Goal: Task Accomplishment & Management: Manage account settings

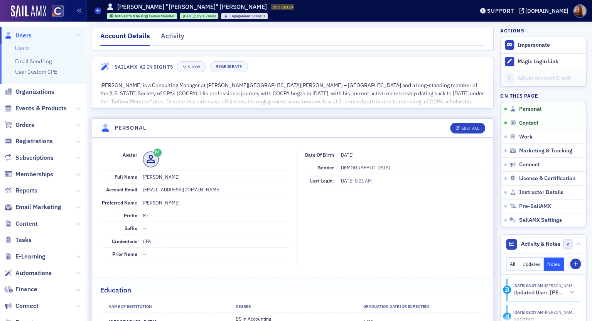
scroll to position [90, 0]
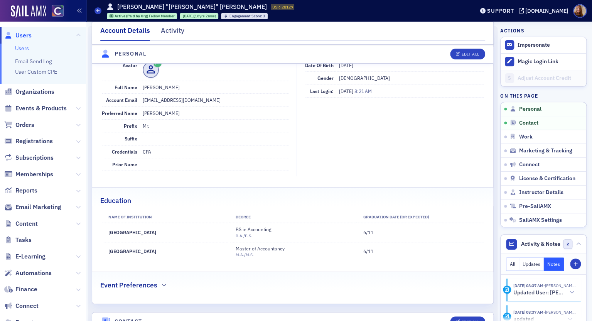
click at [25, 49] on link "Users" at bounding box center [22, 48] width 14 height 7
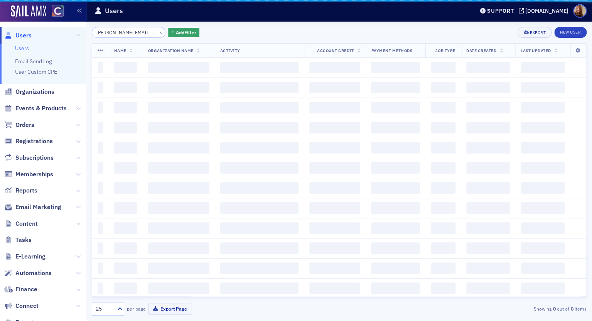
scroll to position [0, 16]
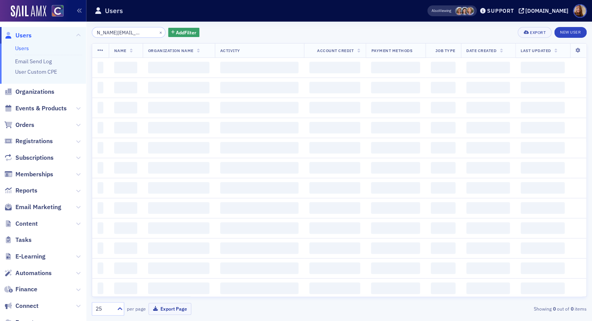
click at [120, 34] on input "lyle.bauman@plantemoran.com" at bounding box center [129, 32] width 74 height 11
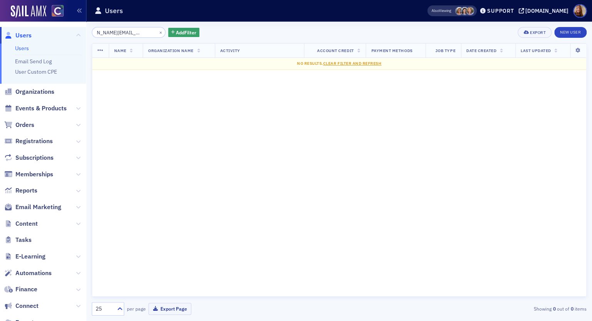
click at [120, 34] on input "lyle.bauman@plantemoran.com" at bounding box center [129, 32] width 74 height 11
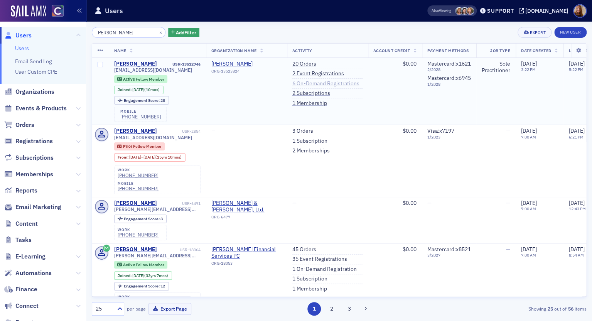
type input "lance mcma"
click at [320, 81] on link "6 On-Demand Registrations" at bounding box center [326, 83] width 67 height 7
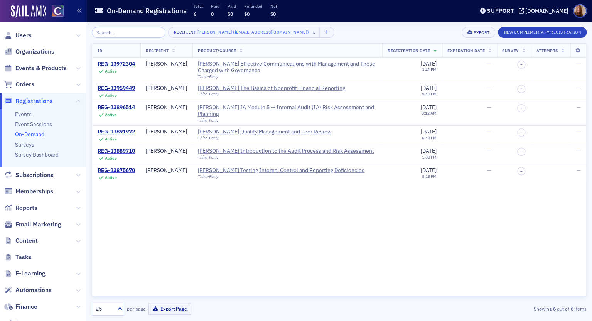
click at [416, 220] on div "ID Recipient Product/Course Registration Date Expiration Date Survey Attempts R…" at bounding box center [339, 170] width 495 height 254
click at [17, 37] on span "Users" at bounding box center [23, 35] width 16 height 8
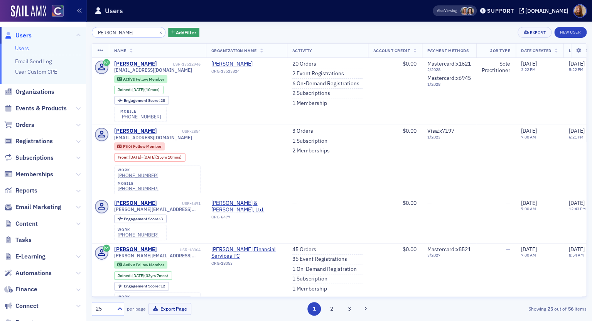
click at [20, 48] on link "Users" at bounding box center [22, 48] width 14 height 7
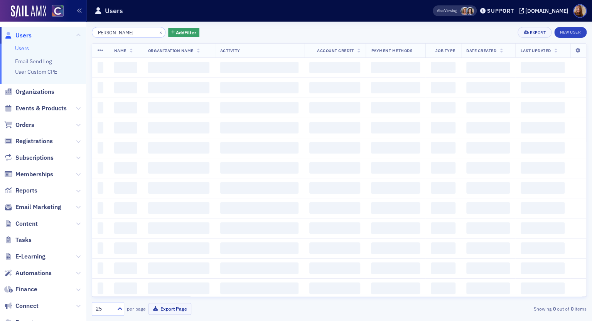
click at [112, 32] on input "lance mcma" at bounding box center [129, 32] width 74 height 11
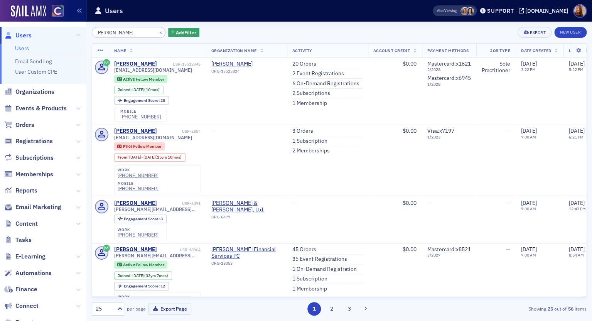
click at [112, 32] on input "lance mcma" at bounding box center [129, 32] width 74 height 11
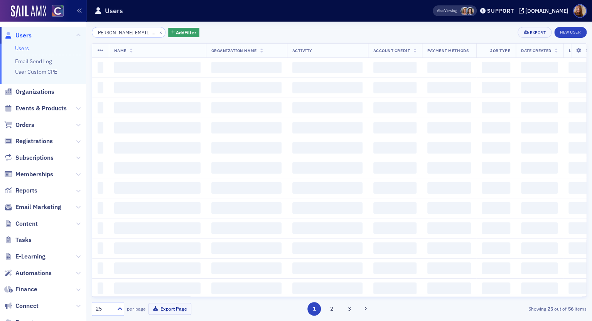
scroll to position [0, 9]
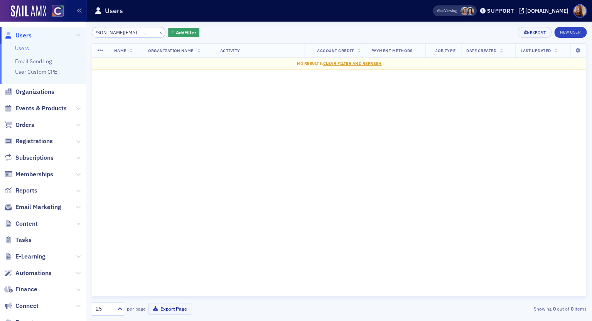
drag, startPoint x: 114, startPoint y: 32, endPoint x: 156, endPoint y: 35, distance: 41.7
click at [156, 35] on div "Eleanor.Egizii@nla-cpas.com ×" at bounding box center [129, 32] width 74 height 11
drag, startPoint x: 115, startPoint y: 32, endPoint x: 150, endPoint y: 34, distance: 34.4
click at [150, 34] on div "Eleanor.Egizii@nla-cpas.com ×" at bounding box center [129, 32] width 74 height 11
drag, startPoint x: 112, startPoint y: 34, endPoint x: 79, endPoint y: 34, distance: 33.2
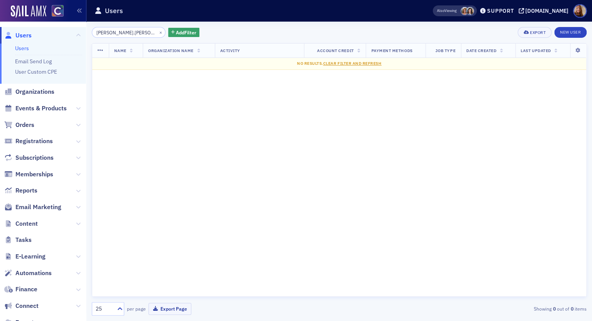
click at [79, 34] on div "Users Users Email Send Log User Custom CPE Organizations Events & Products Orde…" at bounding box center [296, 160] width 592 height 321
type input "Egizi"
click at [570, 32] on link "New User" at bounding box center [571, 32] width 32 height 11
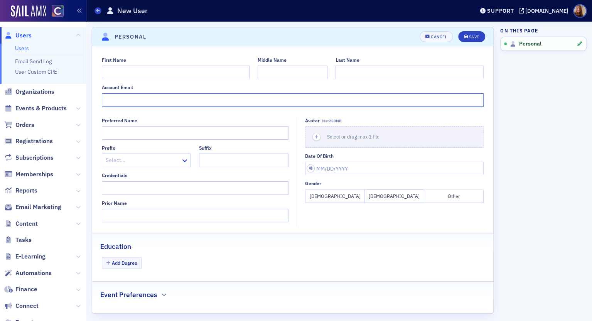
click at [128, 104] on input "Account Email" at bounding box center [293, 100] width 382 height 14
paste input "Eleanor.Egizii@nla-cpas.com"
type input "Eleanor.Egizii@nla-cpas.com"
click at [133, 75] on input "First Name" at bounding box center [176, 73] width 148 height 14
paste input "Eleanor.Egizii@nla-cpas.com"
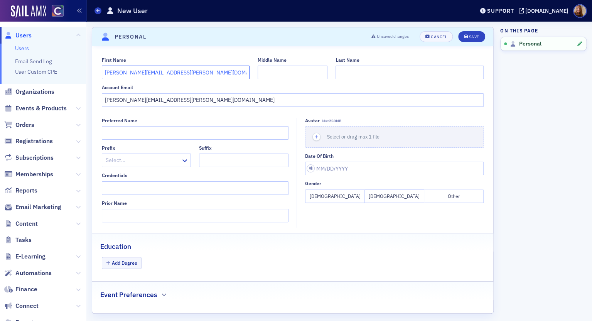
type input "Eleanor.Egizii@nla-cpas.com"
click at [362, 71] on input "Last Name" at bounding box center [410, 73] width 148 height 14
paste input "Eleanor.Egizii@nla-cpas.com"
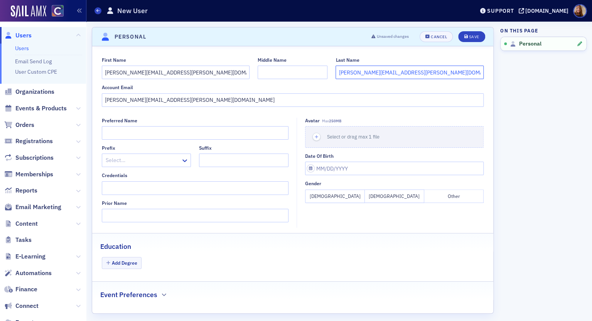
drag, startPoint x: 368, startPoint y: 73, endPoint x: 454, endPoint y: 74, distance: 85.7
click at [454, 74] on input "Eleanor.Egizii@nla-cpas.com" at bounding box center [410, 73] width 148 height 14
drag, startPoint x: 355, startPoint y: 74, endPoint x: 318, endPoint y: 74, distance: 36.3
click at [318, 74] on div "First Name Eleanor.Egizii@nla-cpas.com Middle Name Last Name Eleanor.Egizii" at bounding box center [293, 68] width 382 height 22
type input "Egizii"
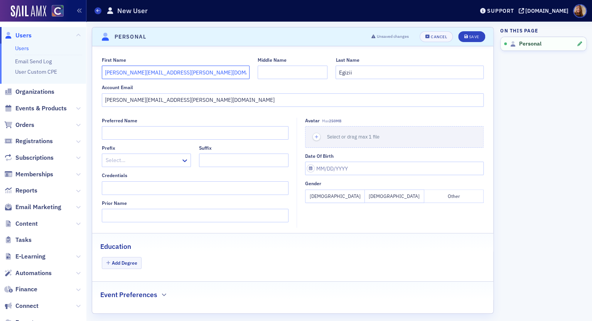
click at [129, 73] on input "Eleanor.Egizii@nla-cpas.com" at bounding box center [176, 73] width 148 height 14
drag, startPoint x: 123, startPoint y: 73, endPoint x: 185, endPoint y: 69, distance: 62.2
click at [185, 69] on input "Eleanor.Egizii@nla-cpas.com" at bounding box center [176, 73] width 148 height 14
type input "Eleanor"
click at [469, 36] on div "Save" at bounding box center [474, 37] width 10 height 4
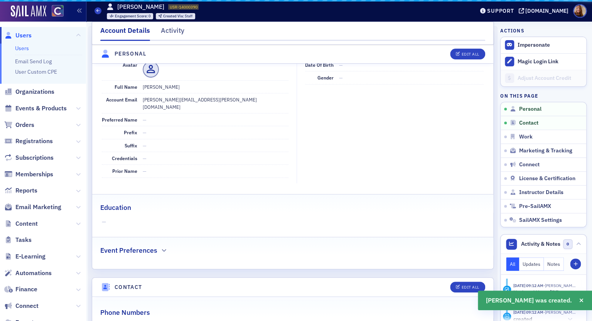
scroll to position [93, 0]
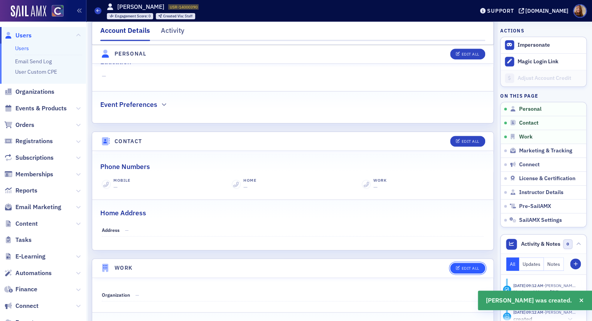
click at [455, 264] on button "Edit All" at bounding box center [467, 268] width 35 height 11
select select "US"
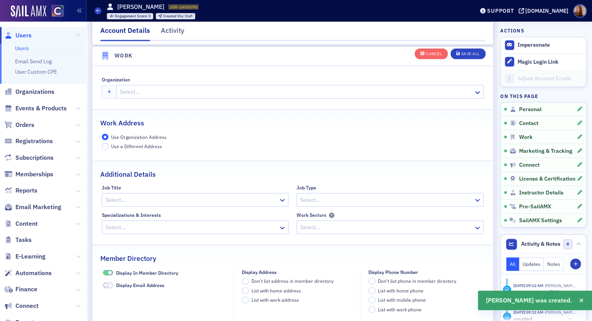
scroll to position [610, 0]
click at [145, 88] on div at bounding box center [296, 91] width 354 height 10
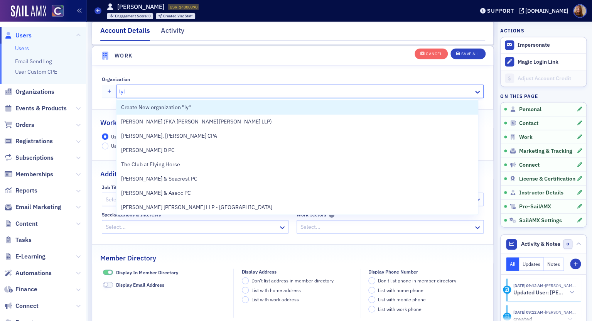
type input "lyle"
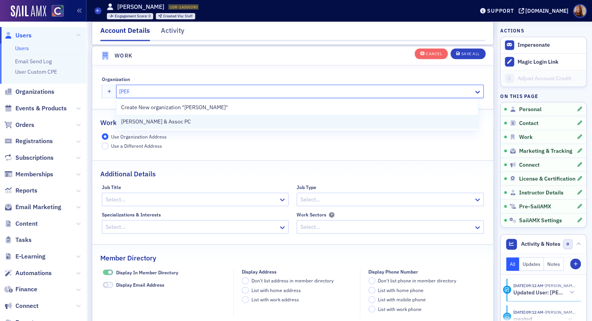
click at [147, 120] on span "[PERSON_NAME] & Assoc PC" at bounding box center [156, 122] width 70 height 8
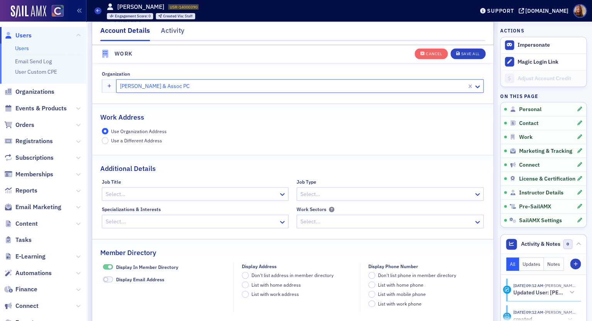
scroll to position [722, 0]
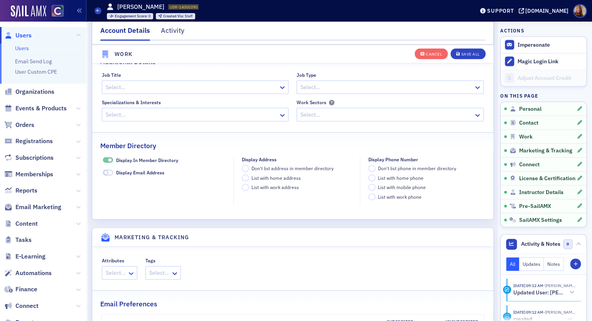
click at [131, 276] on icon at bounding box center [131, 274] width 8 height 8
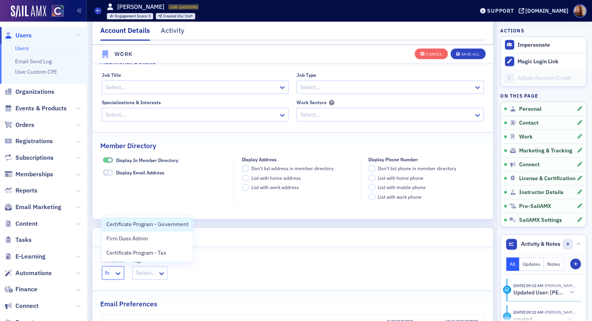
type input "firm"
click at [122, 251] on span "Firm Dues Admin" at bounding box center [128, 253] width 42 height 8
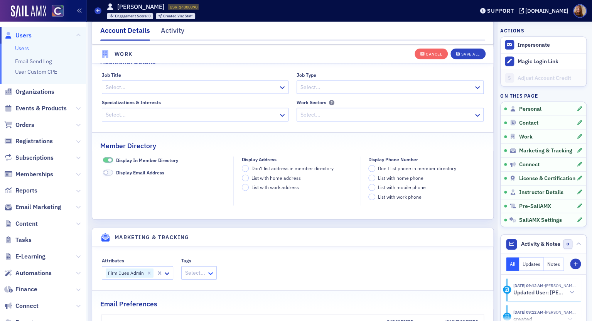
click at [212, 271] on icon at bounding box center [211, 274] width 8 height 8
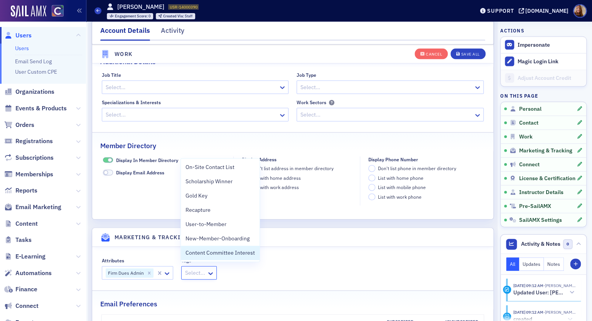
drag, startPoint x: 351, startPoint y: 278, endPoint x: 377, endPoint y: 277, distance: 26.3
click at [351, 278] on div "Attributes Firm Dues Admin Tags Content Committee Interest, 7 of 7. 7 results a…" at bounding box center [293, 269] width 382 height 22
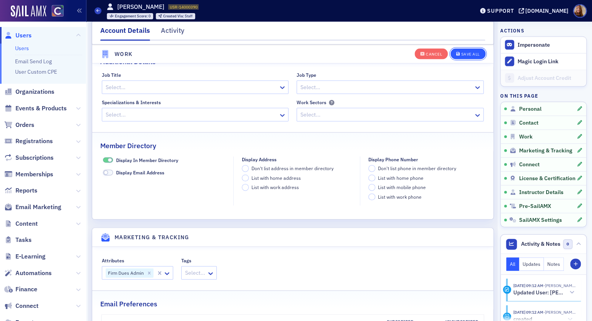
click at [464, 56] on div "Save All" at bounding box center [470, 54] width 19 height 4
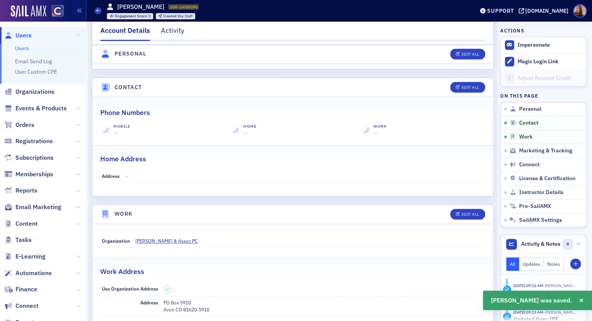
scroll to position [288, 0]
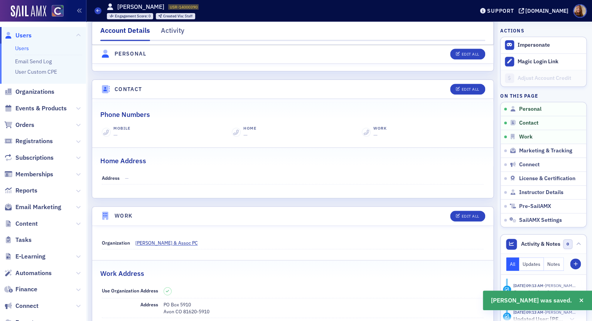
click at [176, 7] on span "USR-14000390" at bounding box center [184, 6] width 28 height 5
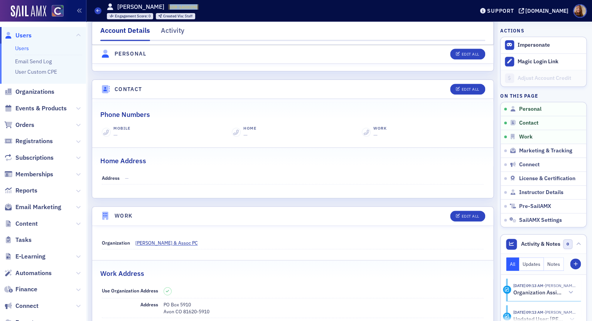
copy div "USR-14000390 14000390"
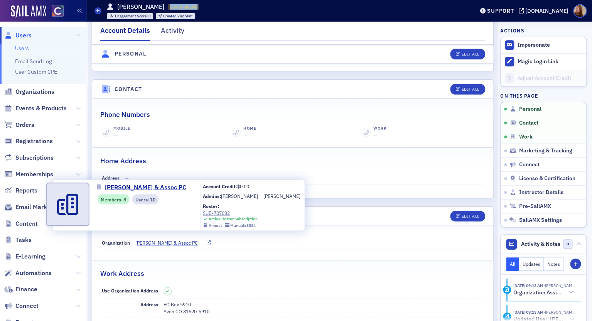
click at [155, 239] on span "[PERSON_NAME] & Assoc PC" at bounding box center [170, 242] width 70 height 7
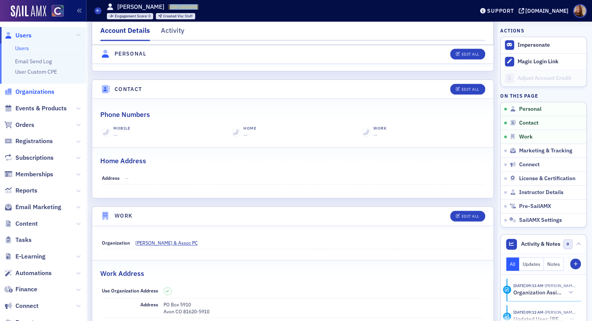
click at [24, 92] on span "Organizations" at bounding box center [34, 92] width 39 height 8
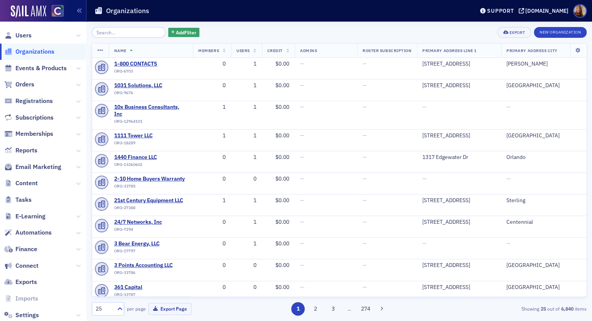
click at [129, 30] on input "search" at bounding box center [129, 32] width 74 height 11
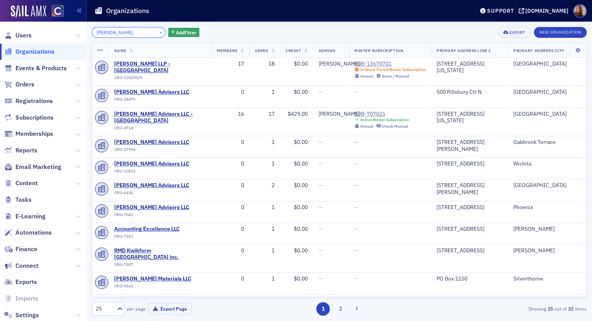
click at [110, 36] on input "grant thorn" at bounding box center [129, 32] width 74 height 11
click at [117, 33] on input "grant thorn" at bounding box center [129, 32] width 74 height 11
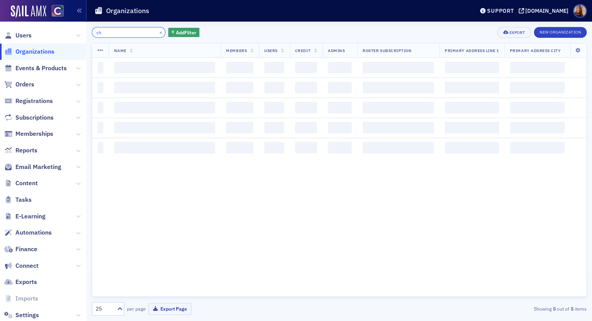
type input "c"
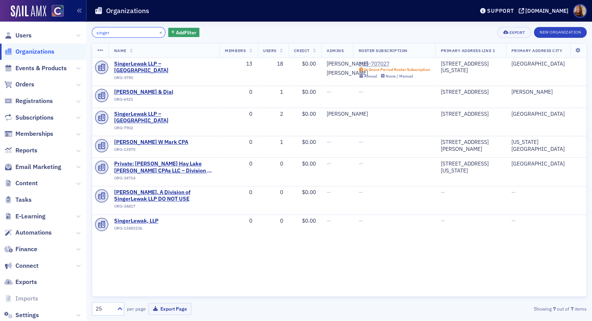
type input "singer"
click at [305, 35] on div "singer × Add Filter Export New Organization" at bounding box center [339, 32] width 495 height 11
click at [377, 62] on div "SUB-707027" at bounding box center [394, 64] width 71 height 7
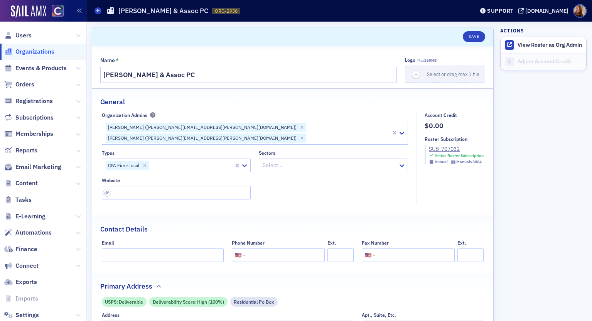
select select "US"
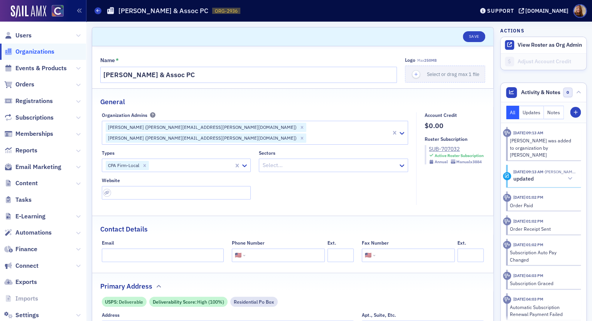
click at [361, 133] on div at bounding box center [349, 138] width 84 height 10
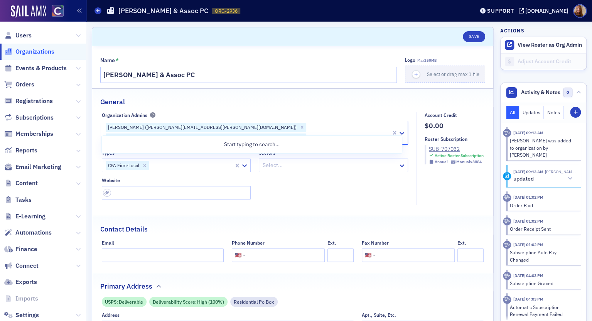
paste input "USR-14000390"
type input "USR-14000390"
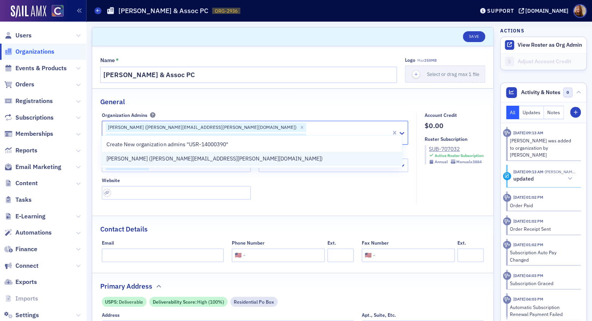
click at [147, 159] on span "[PERSON_NAME] ([PERSON_NAME][EMAIL_ADDRESS][PERSON_NAME][DOMAIN_NAME])" at bounding box center [215, 159] width 216 height 8
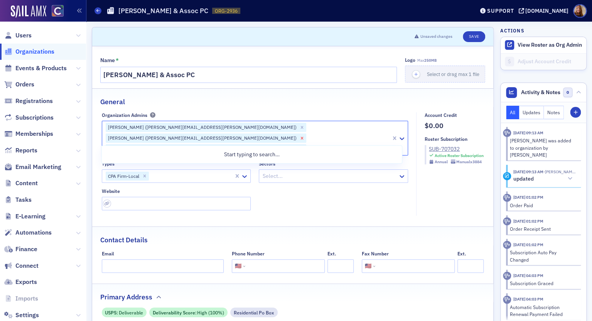
click at [305, 135] on icon "Remove Kim Mayabb (kimberly.mayabb@nla-cpas.com)" at bounding box center [302, 137] width 5 height 5
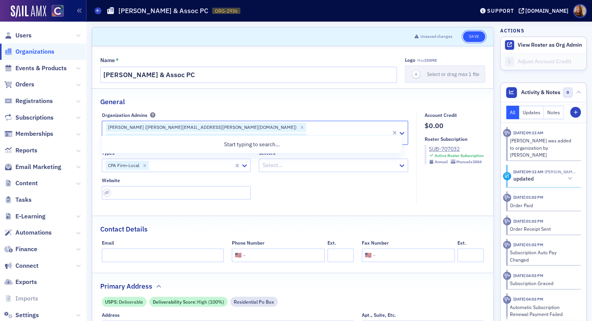
click at [463, 35] on button "Save" at bounding box center [474, 36] width 22 height 11
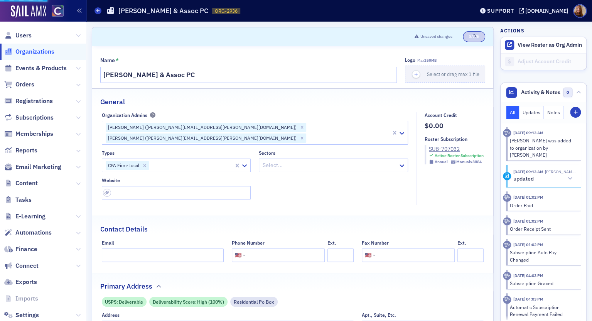
select select "US"
click at [301, 126] on icon "Remove Stephanie Novosad (stephanie.novosad@nla-cpas.com)" at bounding box center [302, 127] width 3 height 3
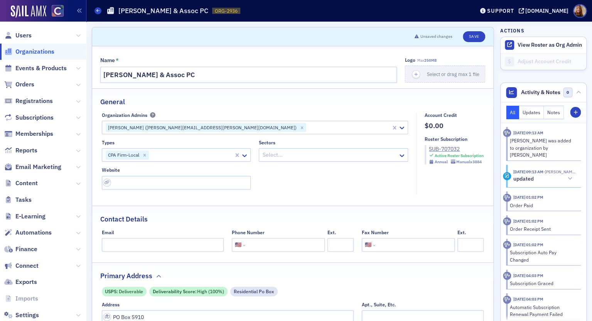
click at [483, 35] on header "Unsaved changes Save" at bounding box center [292, 36] width 401 height 19
click at [473, 35] on button "Save" at bounding box center [474, 36] width 22 height 11
select select "US"
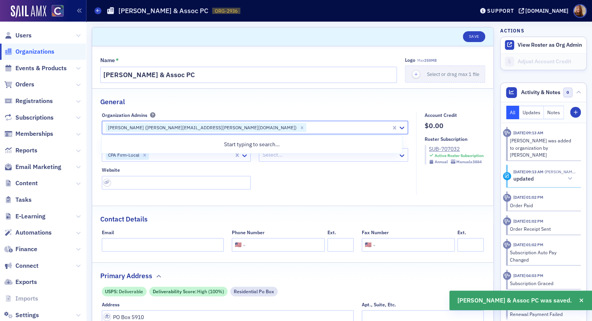
click at [248, 122] on div "[PERSON_NAME] ([PERSON_NAME][EMAIL_ADDRESS][PERSON_NAME][DOMAIN_NAME])" at bounding box center [255, 128] width 307 height 14
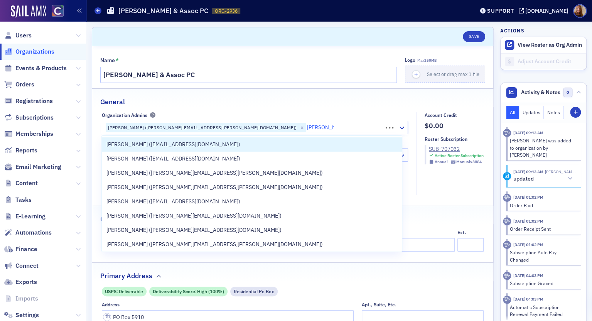
type input "[PERSON_NAME] nov"
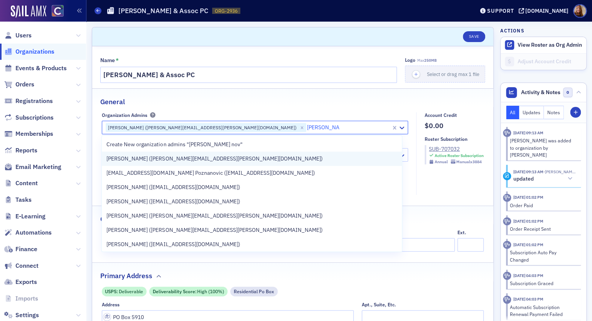
click at [203, 159] on span "[PERSON_NAME] ([PERSON_NAME][EMAIL_ADDRESS][PERSON_NAME][DOMAIN_NAME])" at bounding box center [215, 159] width 216 height 8
click at [203, 159] on div at bounding box center [192, 155] width 84 height 10
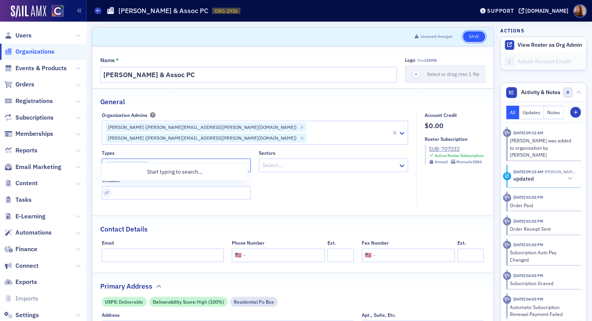
click at [467, 36] on button "Save" at bounding box center [474, 36] width 22 height 11
select select "US"
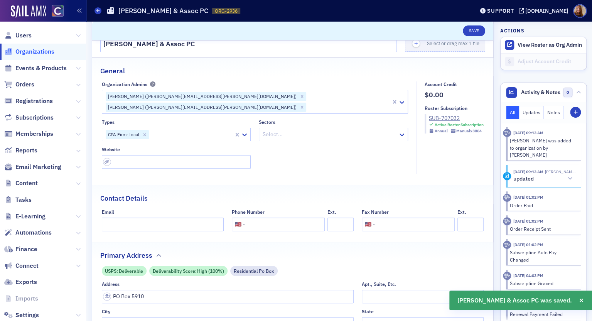
scroll to position [32, 0]
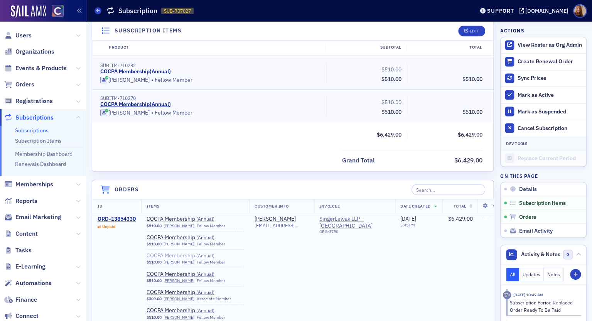
scroll to position [590, 0]
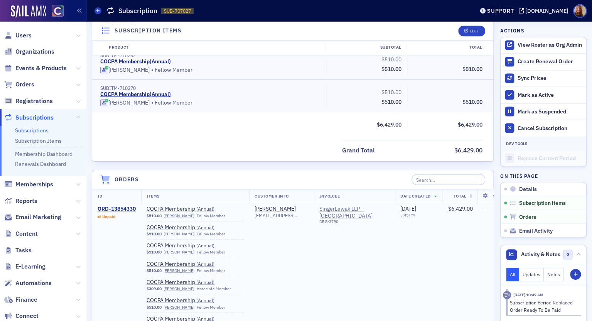
click at [122, 210] on div "ORD-13854330" at bounding box center [117, 208] width 38 height 7
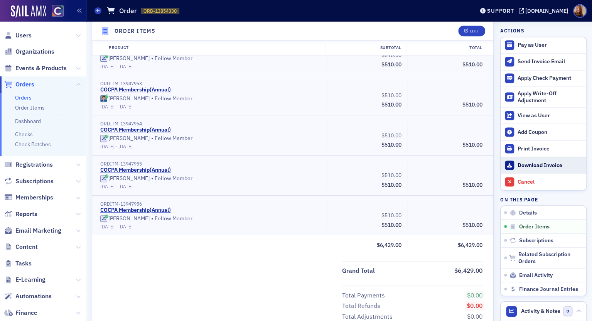
click at [532, 162] on div "Download Invoice" at bounding box center [550, 165] width 65 height 7
